Goal: Task Accomplishment & Management: Manage account settings

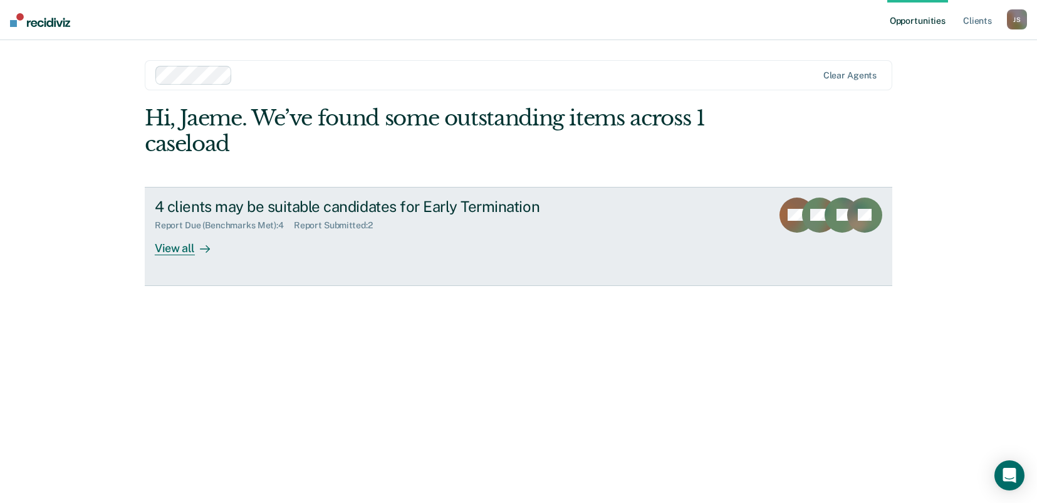
click at [297, 256] on link "4 clients may be suitable candidates for Early Termination Report Due (Benchmar…" at bounding box center [519, 236] width 748 height 99
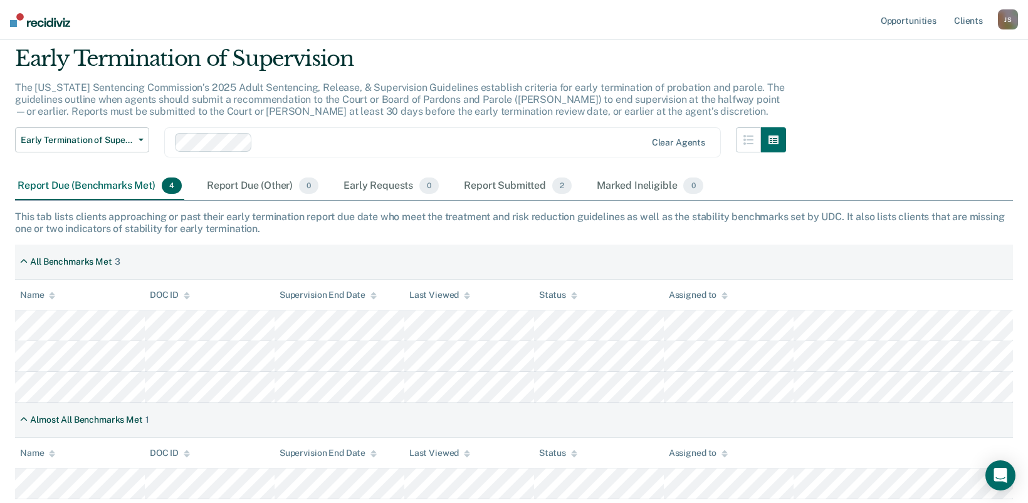
scroll to position [63, 0]
